Goal: Information Seeking & Learning: Understand process/instructions

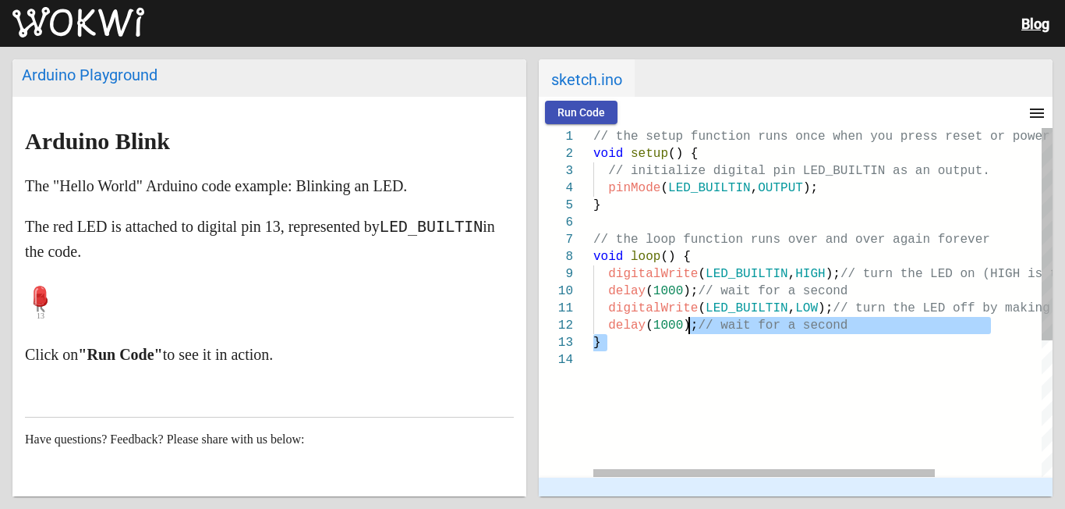
type textarea "// the setup function runs once when you press reset or power the board void se…"
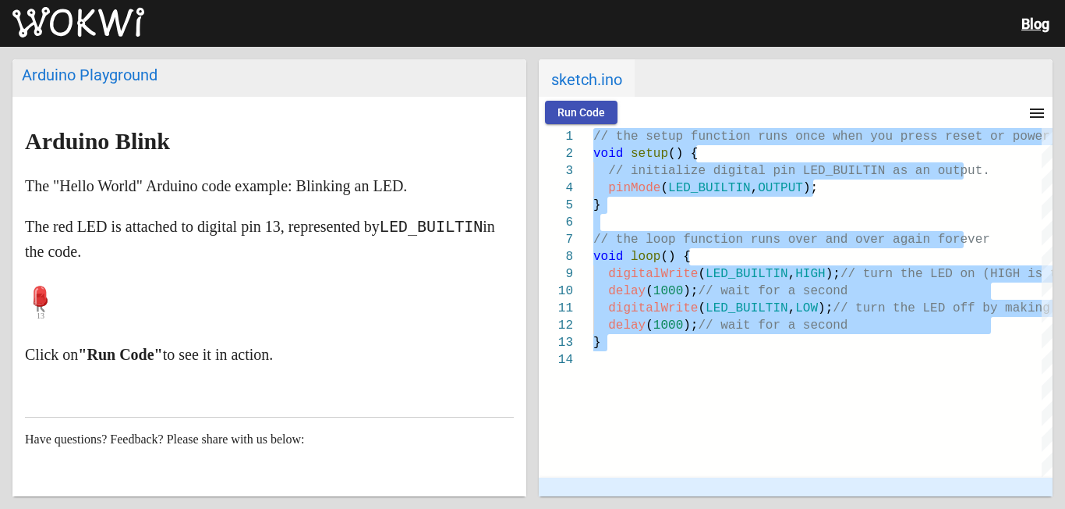
drag, startPoint x: 743, startPoint y: 374, endPoint x: 546, endPoint y: 127, distance: 315.7
click at [546, 127] on wokwi-workbench "Run Code menu timer 00:00.000 speed 1 2 3 4 5 6 7 8 9 10 11 12 13 14 // the set…" at bounding box center [796, 296] width 514 height 399
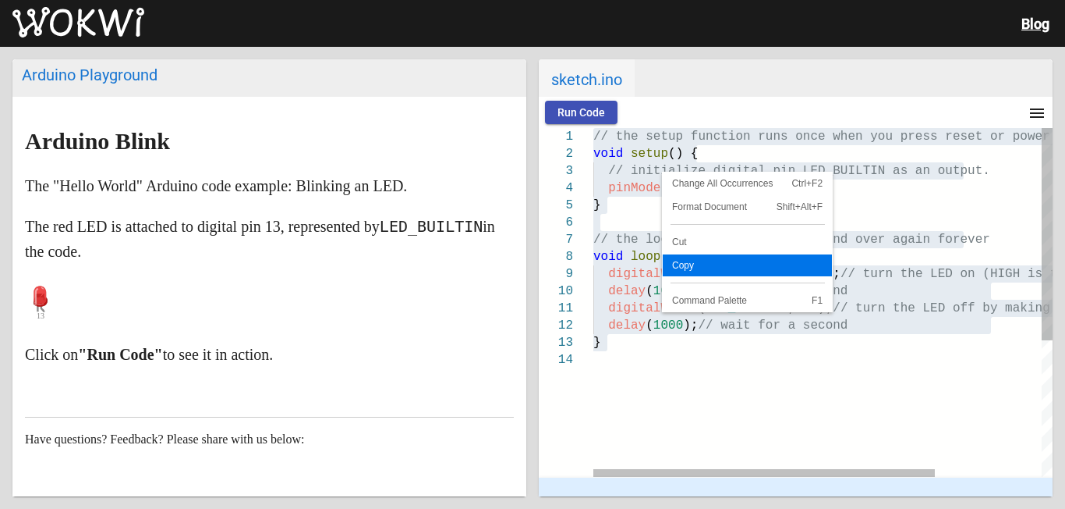
drag, startPoint x: 700, startPoint y: 264, endPoint x: 661, endPoint y: 17, distance: 249.5
click at [699, 261] on span "Copy" at bounding box center [747, 265] width 169 height 9
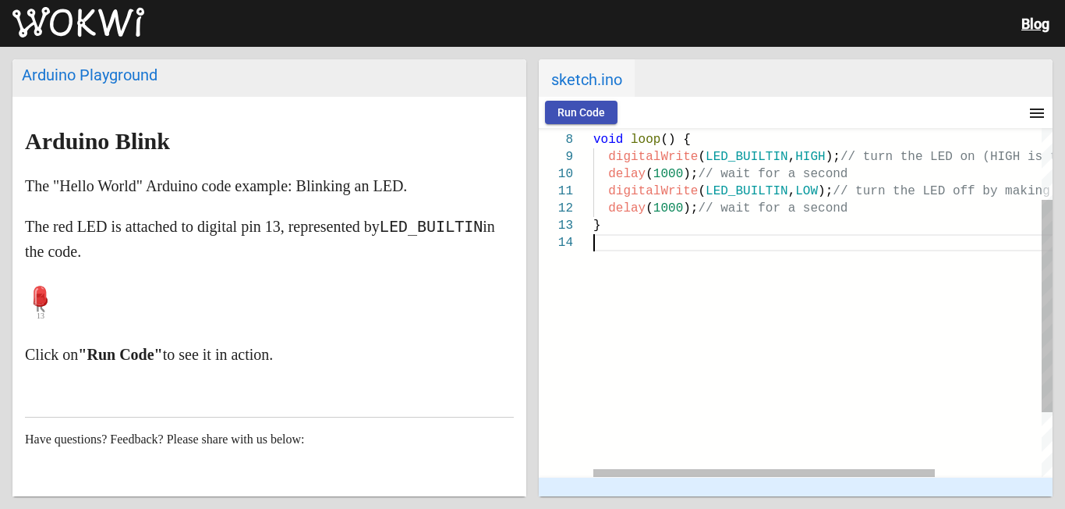
type textarea "// the setup function runs once when you press reset or power the board void se…"
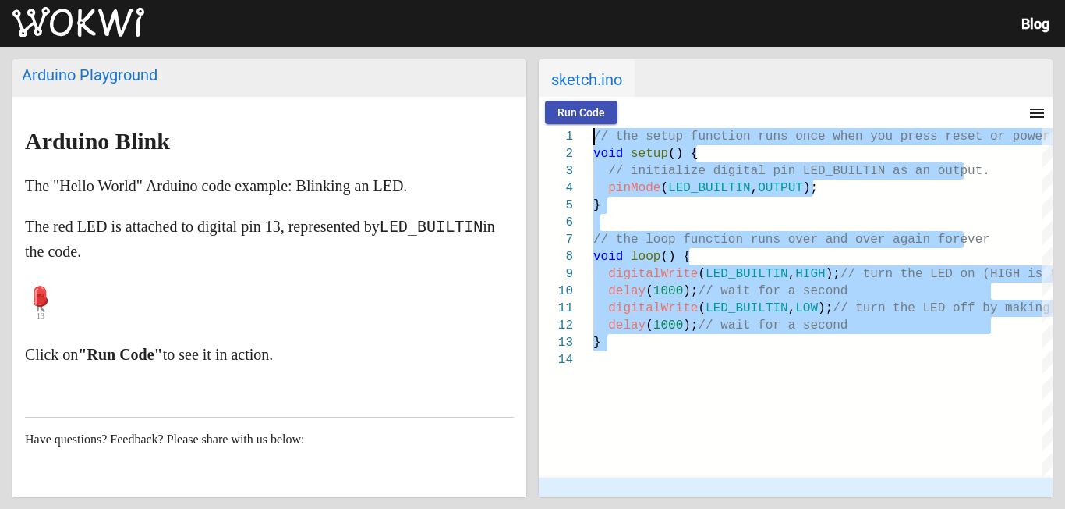
drag, startPoint x: 745, startPoint y: 289, endPoint x: 569, endPoint y: 120, distance: 243.8
click at [569, 120] on wokwi-workbench "Run Code menu timer 00:00.000 speed 7 8 9 10 11 12 13 14 4 5 6 1 2 3 // the loo…" at bounding box center [796, 296] width 514 height 399
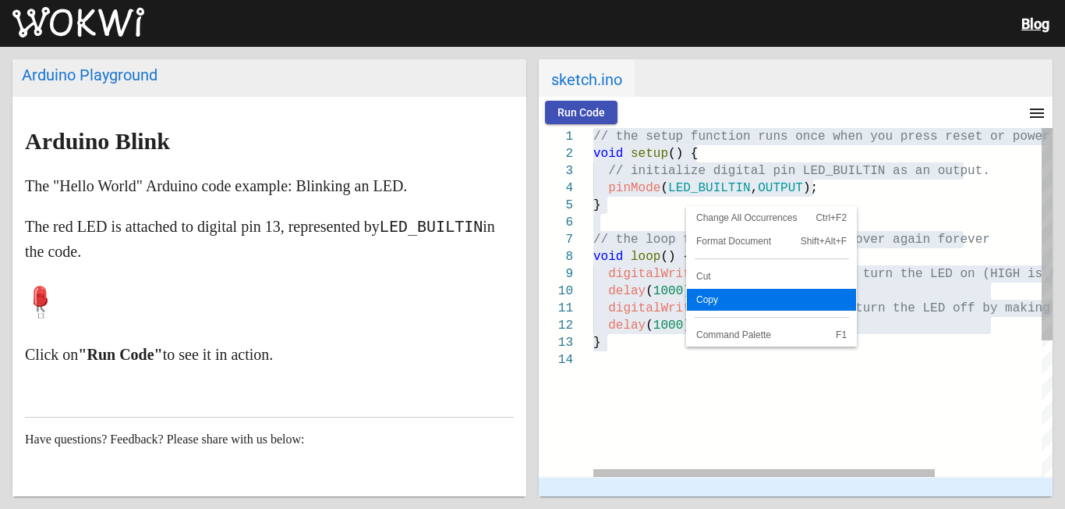
click at [710, 292] on link "Copy" at bounding box center [771, 300] width 169 height 22
